Goal: Information Seeking & Learning: Learn about a topic

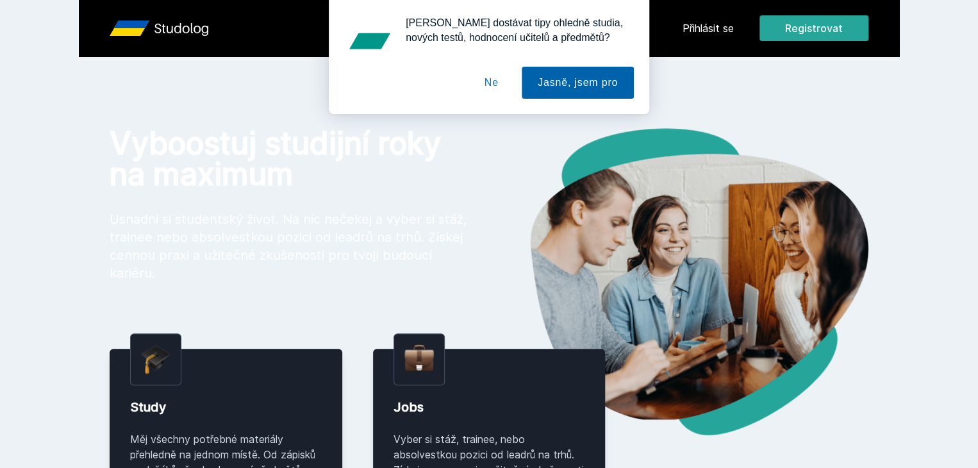
click at [555, 94] on button "Jasně, jsem pro" at bounding box center [578, 83] width 112 height 32
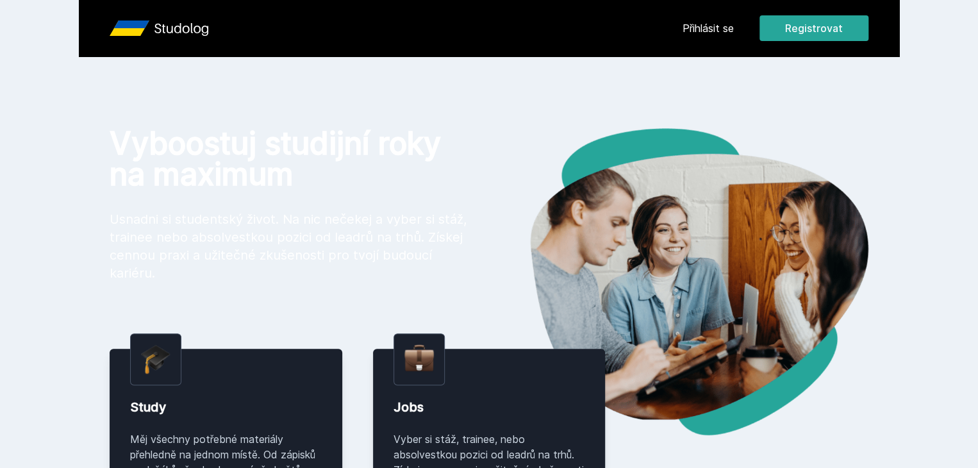
click at [734, 26] on link "Přihlásit se" at bounding box center [708, 28] width 51 height 15
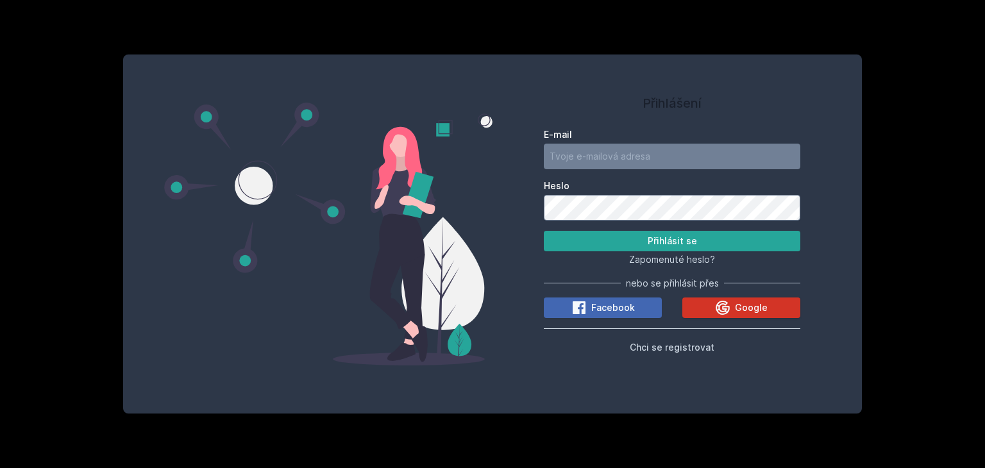
click at [700, 308] on button "Google" at bounding box center [741, 308] width 118 height 21
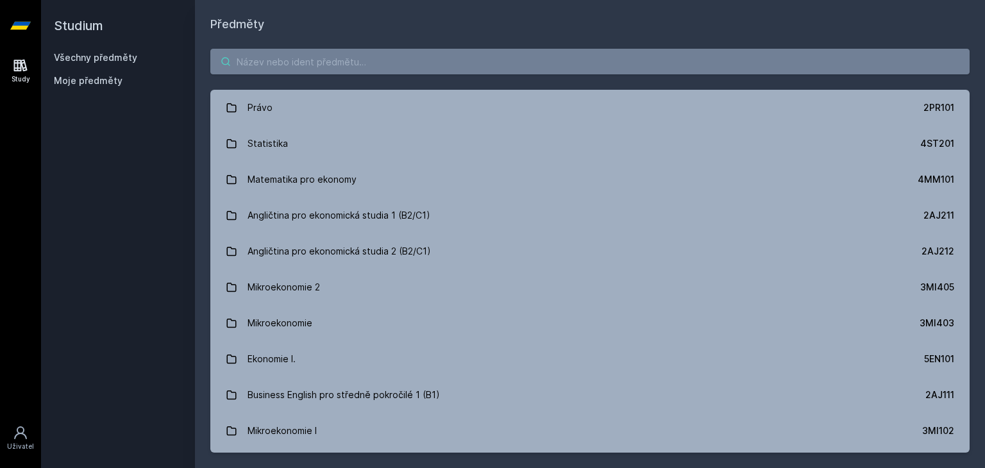
click at [316, 69] on input "search" at bounding box center [589, 62] width 759 height 26
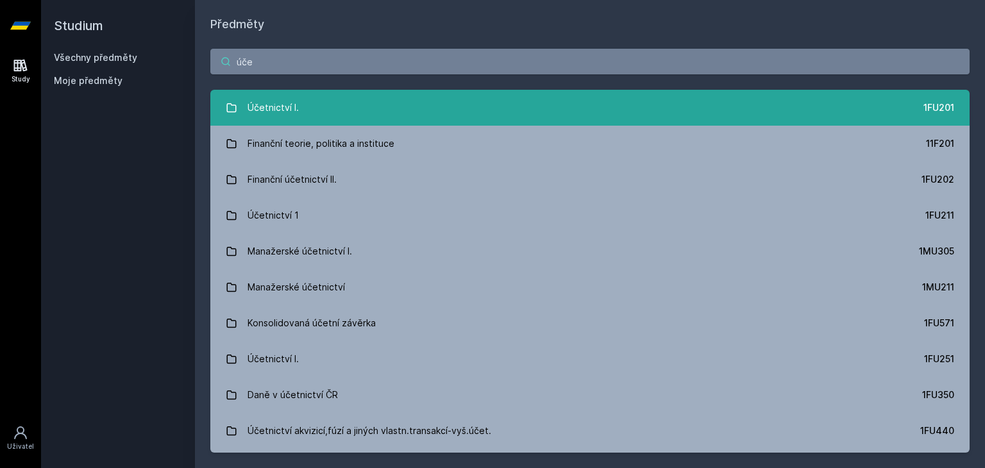
type input "úče"
click at [278, 96] on div "Účetnictví I." at bounding box center [272, 108] width 51 height 26
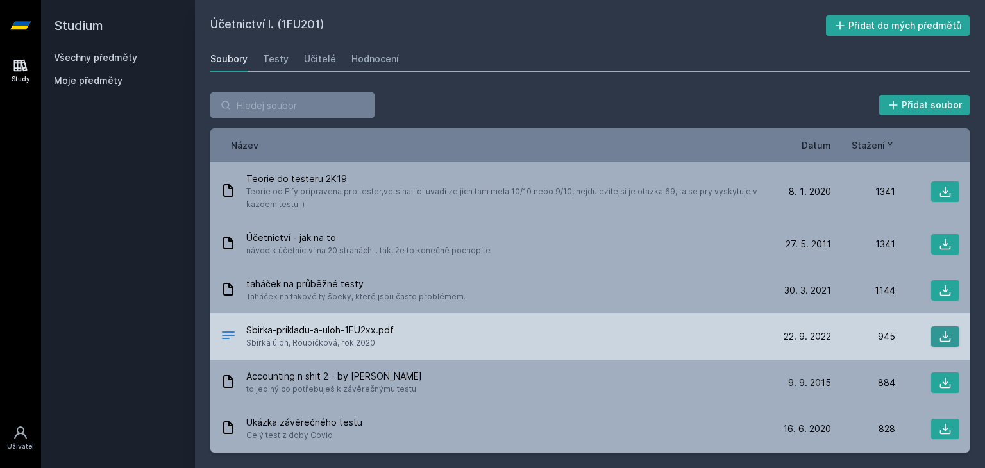
click at [939, 338] on icon at bounding box center [945, 336] width 13 height 13
